Goal: Find specific page/section: Find specific page/section

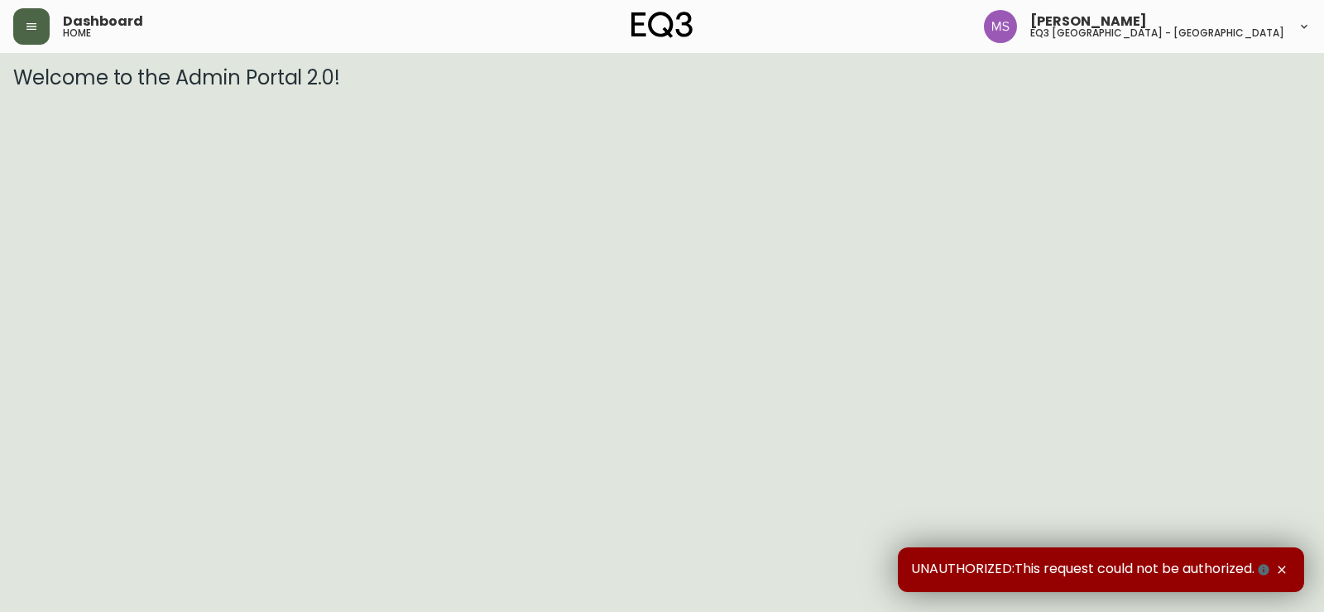
click at [20, 24] on button "button" at bounding box center [31, 26] width 36 height 36
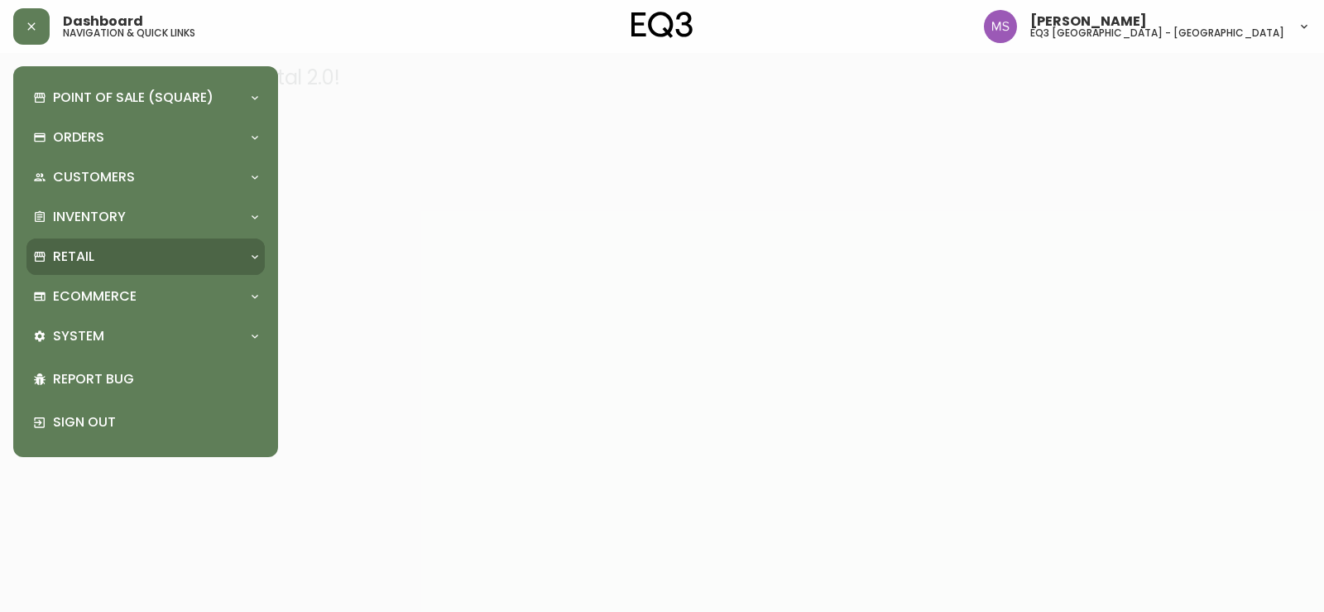
drag, startPoint x: 124, startPoint y: 255, endPoint x: 121, endPoint y: 279, distance: 24.2
click at [123, 254] on div "Retail" at bounding box center [137, 256] width 209 height 18
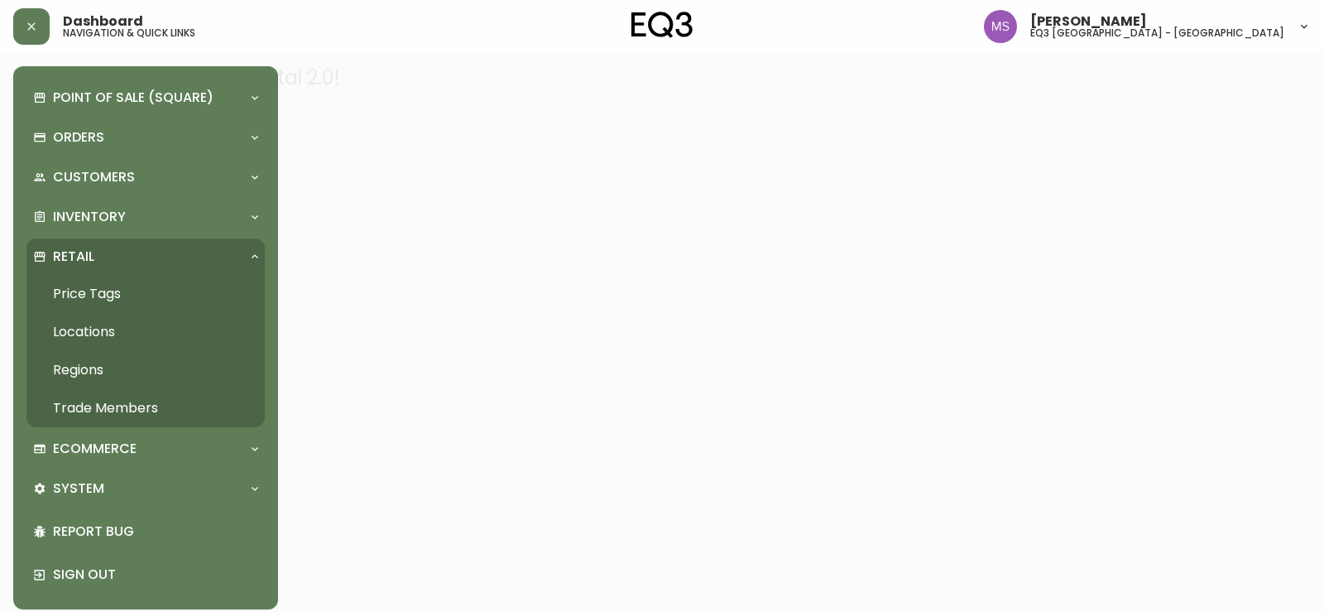
click at [90, 413] on link "Trade Members" at bounding box center [145, 408] width 238 height 38
